Goal: Task Accomplishment & Management: Manage account settings

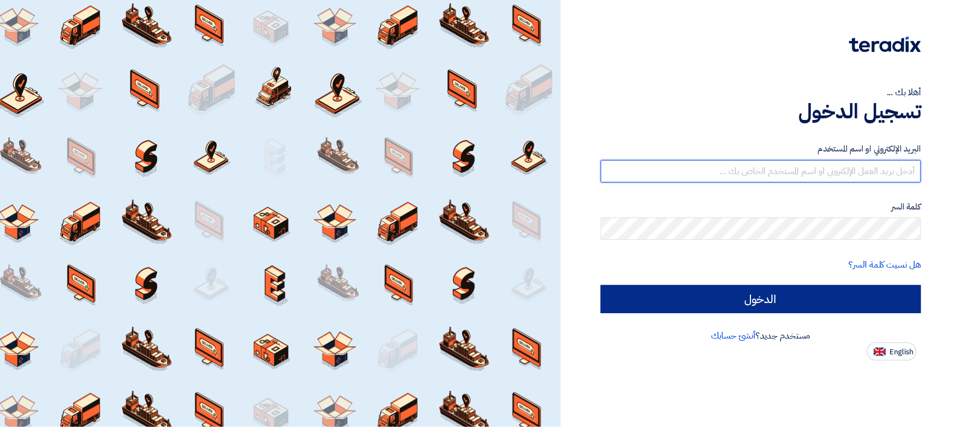
type input "[PERSON_NAME][EMAIL_ADDRESS][DOMAIN_NAME]"
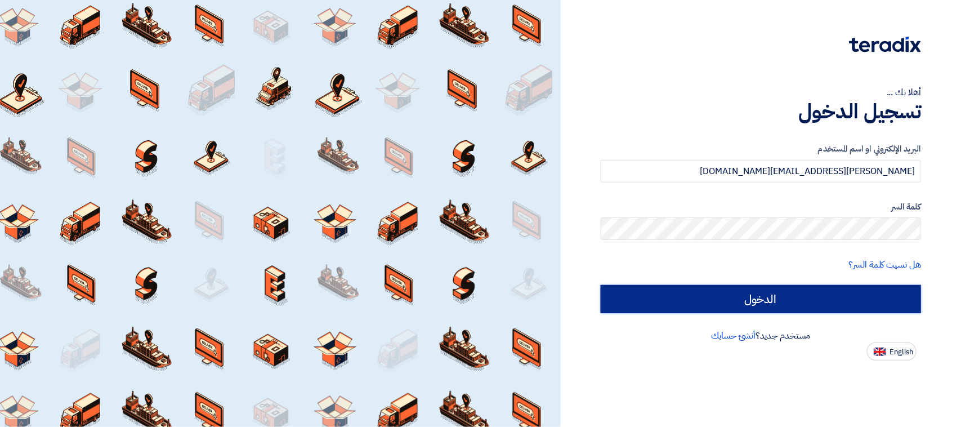
click at [817, 299] on input "الدخول" at bounding box center [761, 299] width 320 height 28
type input "Sign in"
